Goal: Find specific page/section: Find specific page/section

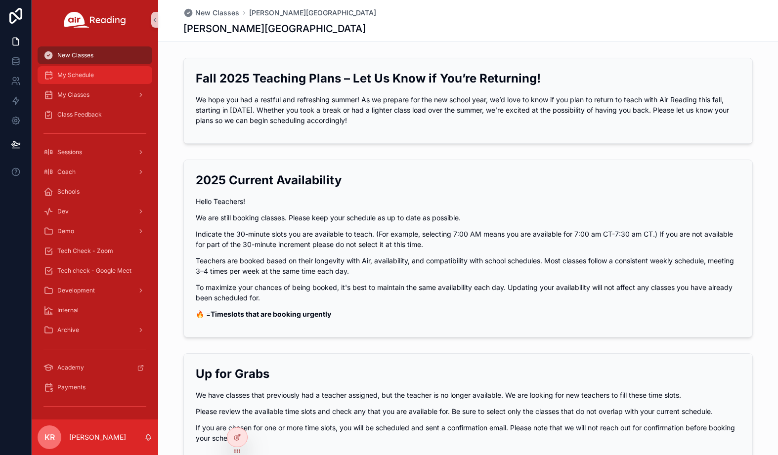
click at [96, 74] on div "My Schedule" at bounding box center [95, 75] width 103 height 16
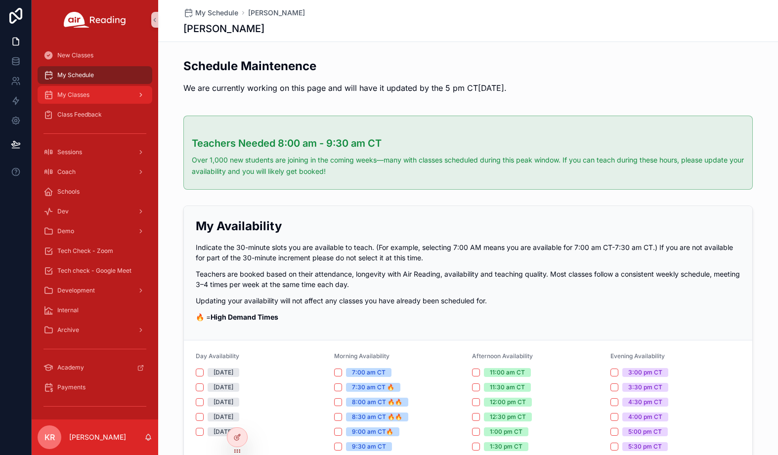
click at [93, 97] on div "My Classes" at bounding box center [95, 95] width 103 height 16
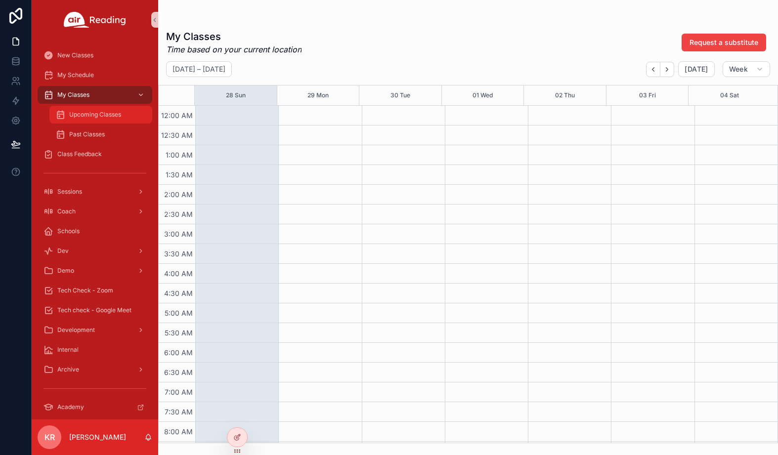
click at [94, 114] on span "Upcoming Classes" at bounding box center [95, 115] width 52 height 8
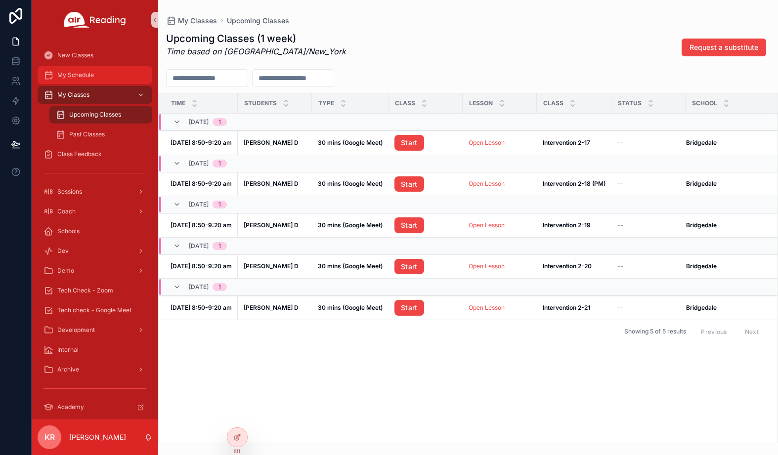
click at [84, 75] on span "My Schedule" at bounding box center [75, 75] width 37 height 8
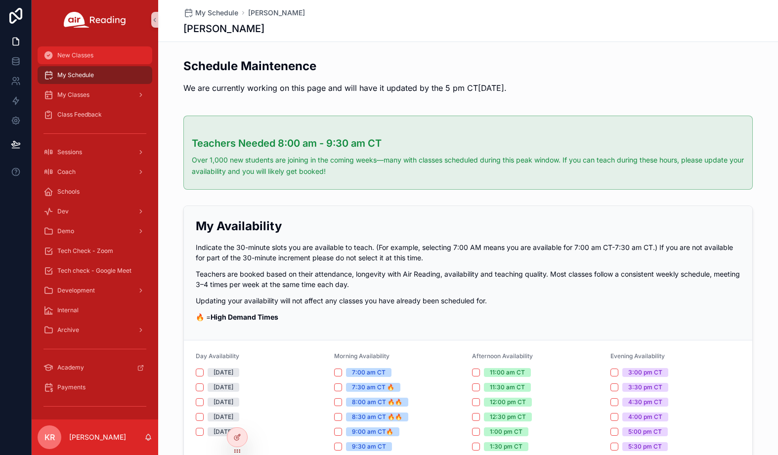
click at [85, 61] on div "New Classes" at bounding box center [95, 55] width 103 height 16
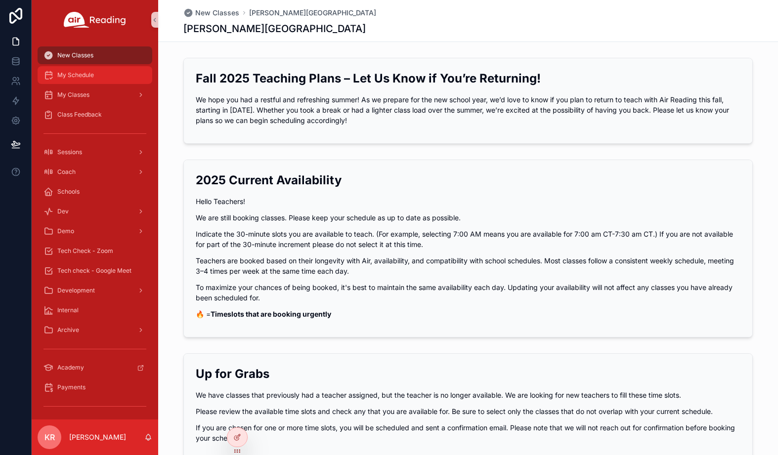
click at [83, 76] on span "My Schedule" at bounding box center [75, 75] width 37 height 8
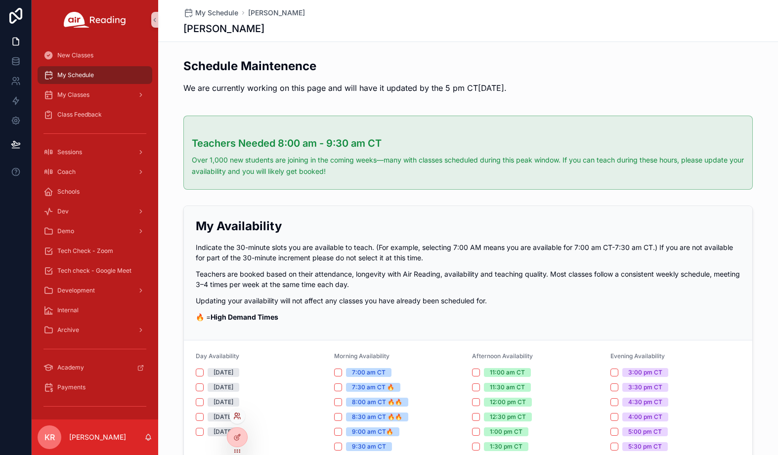
click at [237, 416] on icon at bounding box center [236, 414] width 2 height 2
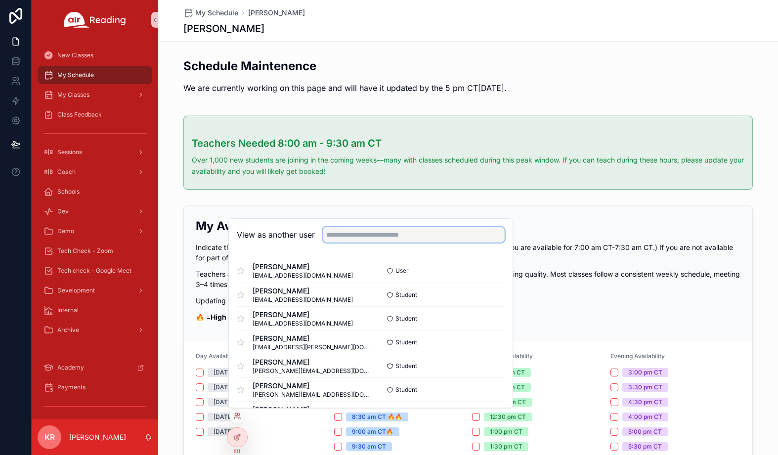
click at [349, 237] on input "text" at bounding box center [414, 235] width 182 height 16
click at [359, 232] on input "text" at bounding box center [414, 235] width 182 height 16
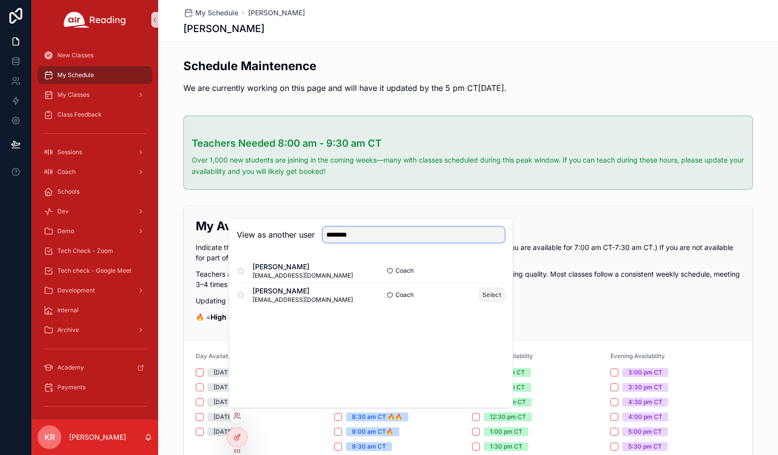
type input "********"
click at [491, 298] on button "Select" at bounding box center [492, 295] width 26 height 14
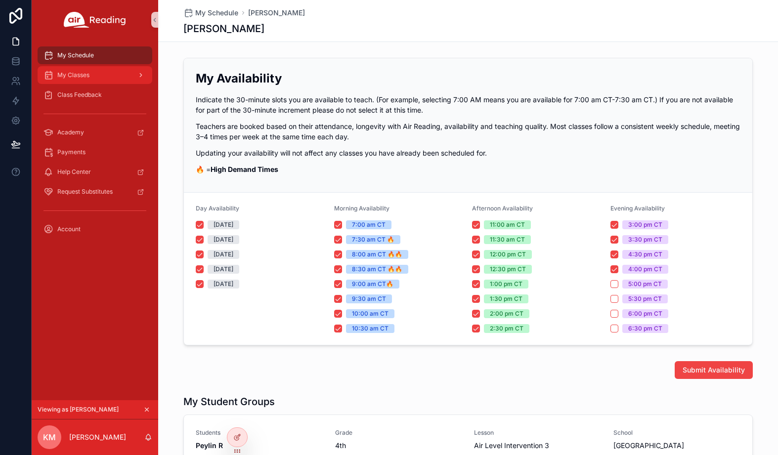
click at [91, 80] on div "My Classes" at bounding box center [95, 75] width 103 height 16
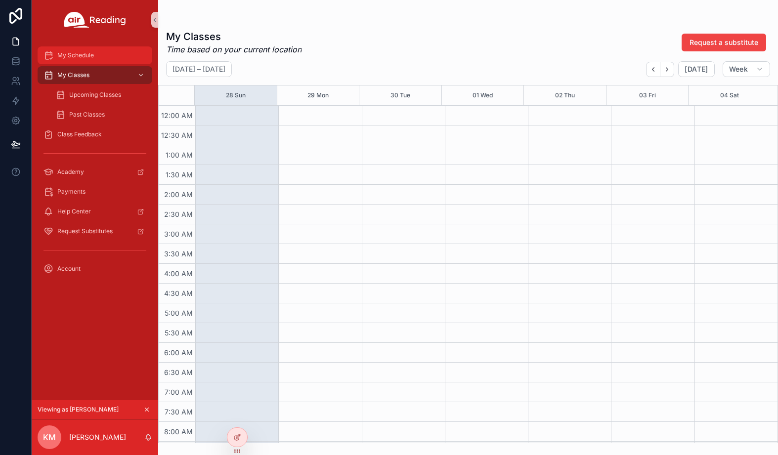
click at [90, 59] on div "My Schedule" at bounding box center [95, 55] width 103 height 16
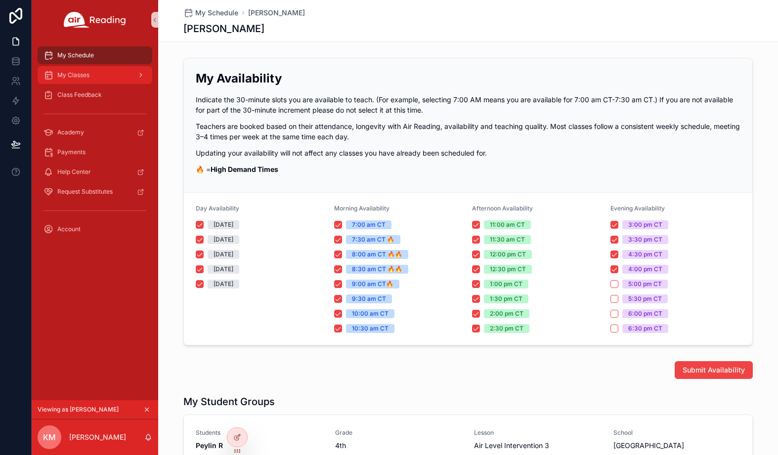
click at [76, 78] on span "My Classes" at bounding box center [73, 75] width 32 height 8
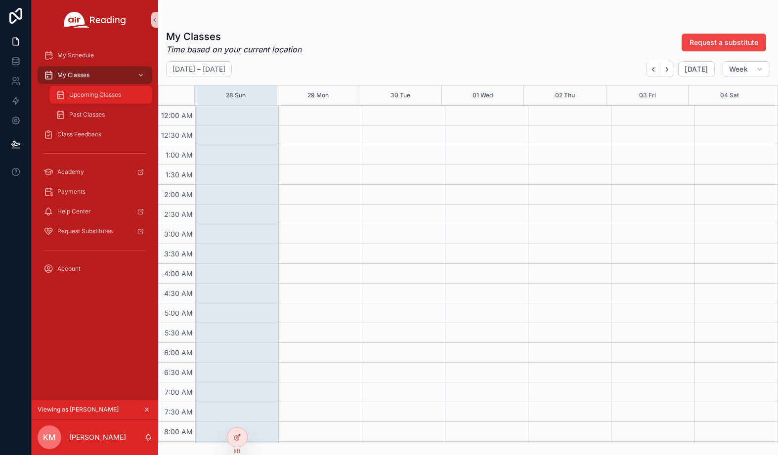
click at [76, 97] on span "Upcoming Classes" at bounding box center [95, 95] width 52 height 8
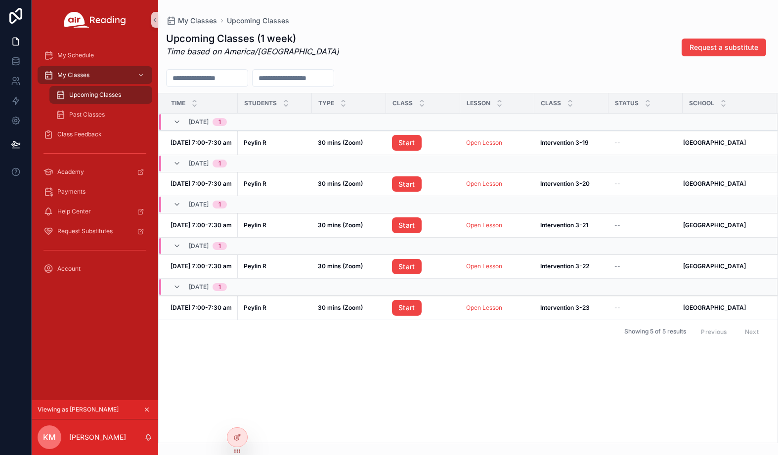
click at [148, 409] on icon "scrollable content" at bounding box center [146, 409] width 3 height 3
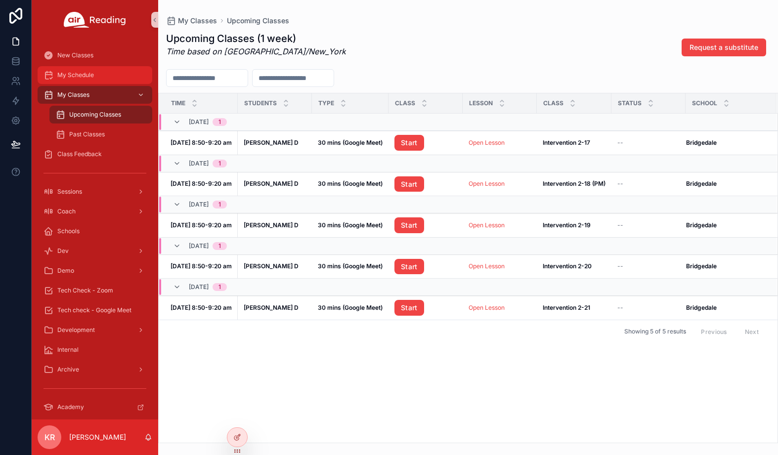
click at [101, 80] on div "My Schedule" at bounding box center [95, 75] width 103 height 16
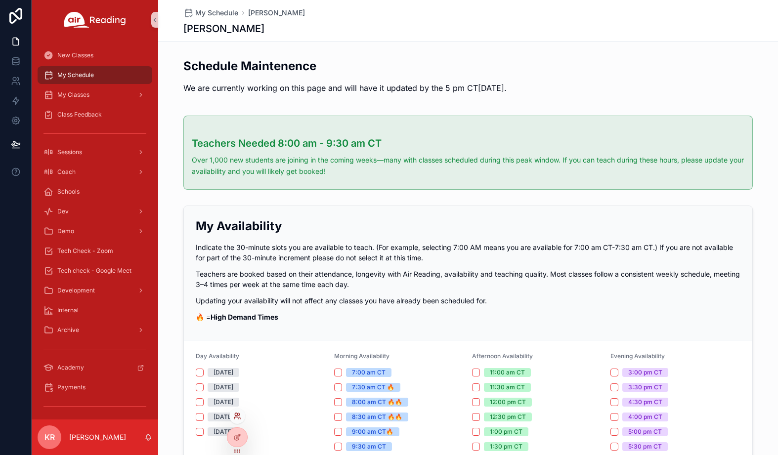
click at [234, 418] on icon at bounding box center [236, 418] width 4 height 2
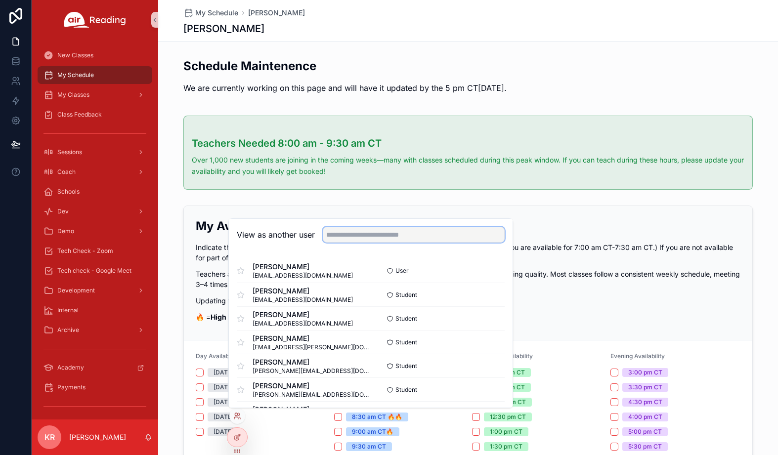
click at [347, 234] on input "text" at bounding box center [414, 235] width 182 height 16
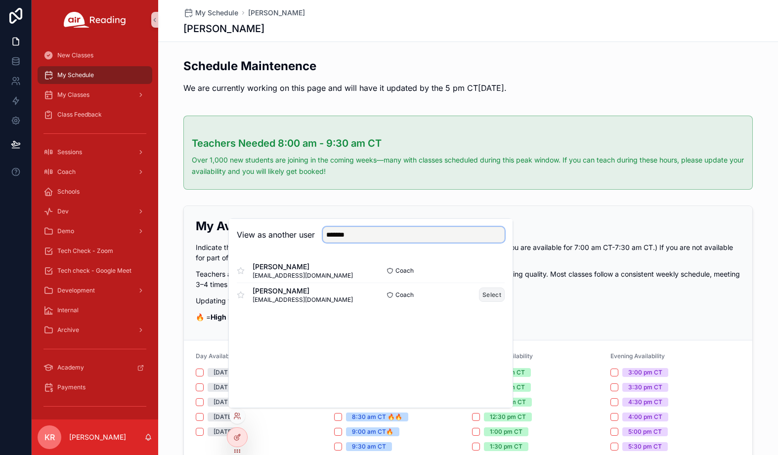
type input "*******"
click at [488, 297] on button "Select" at bounding box center [492, 295] width 26 height 14
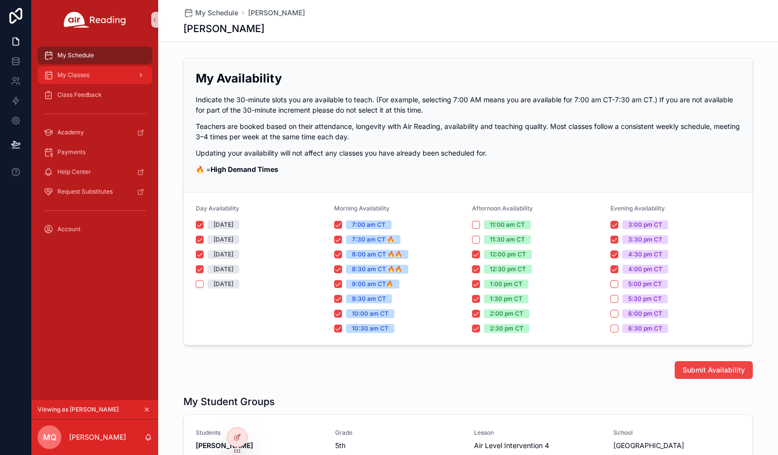
click at [87, 81] on div "My Classes" at bounding box center [95, 75] width 103 height 16
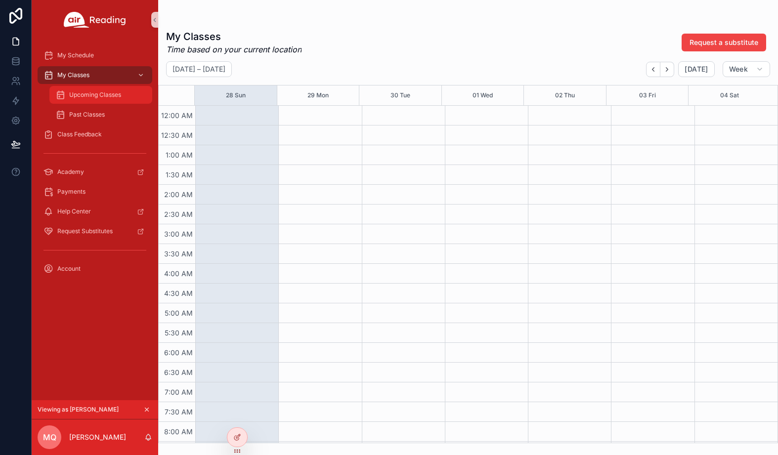
click at [88, 92] on span "Upcoming Classes" at bounding box center [95, 95] width 52 height 8
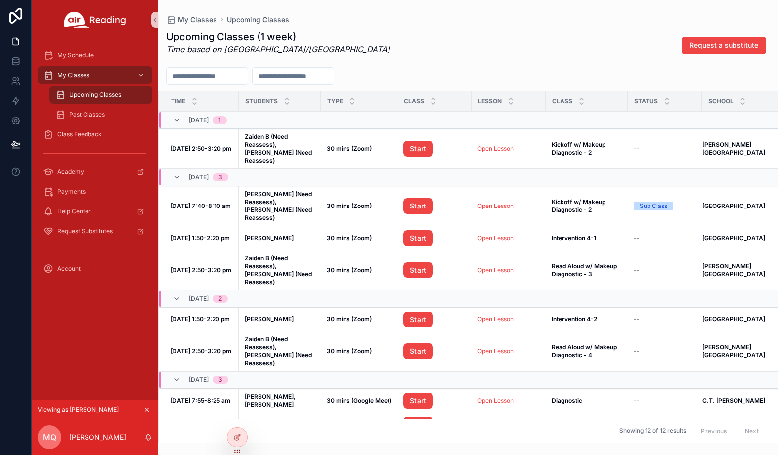
click at [146, 410] on icon "scrollable content" at bounding box center [146, 409] width 7 height 7
